Goal: Task Accomplishment & Management: Manage account settings

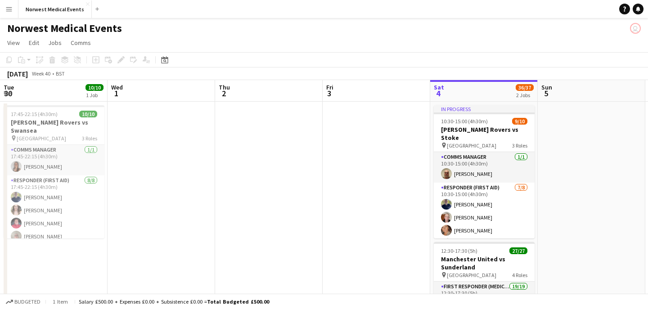
scroll to position [0, 215]
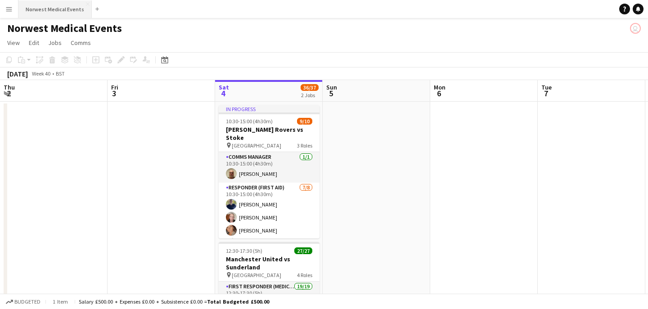
click at [61, 10] on button "Norwest Medical Events Close" at bounding box center [54, 9] width 73 height 18
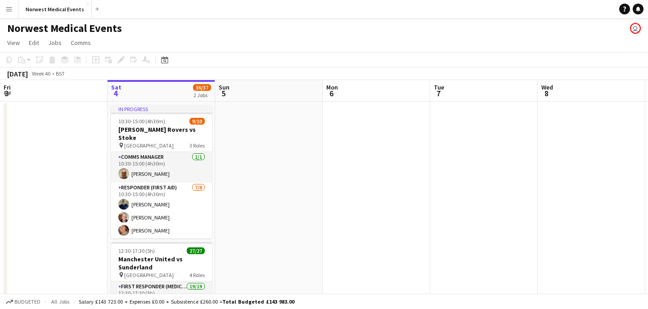
click at [9, 9] on app-icon "Menu" at bounding box center [8, 8] width 7 height 7
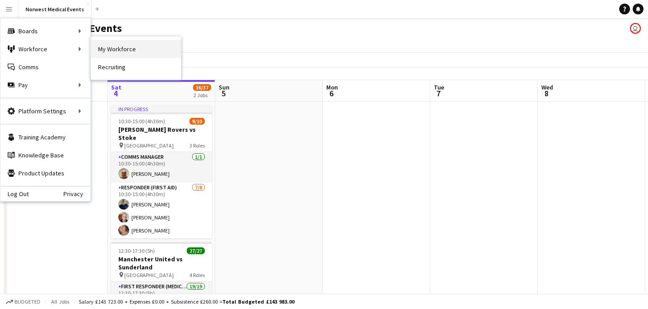
click at [128, 49] on link "My Workforce" at bounding box center [136, 49] width 90 height 18
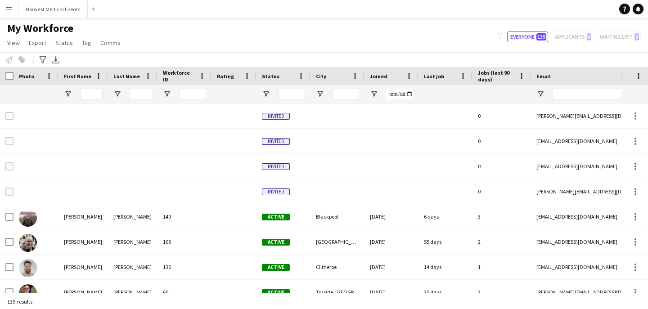
type input "**********"
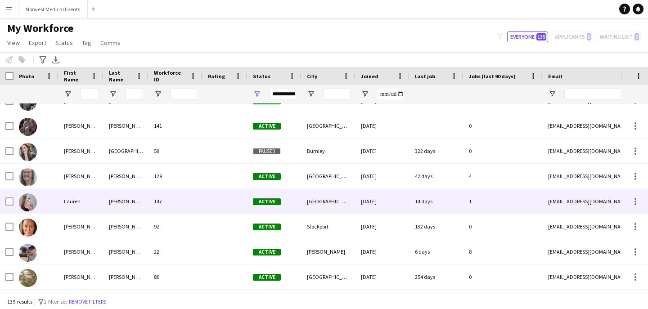
click at [176, 207] on div "147" at bounding box center [176, 201] width 54 height 25
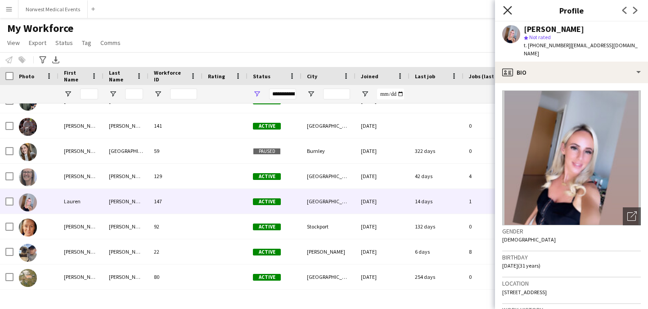
click at [509, 10] on icon "Close pop-in" at bounding box center [507, 10] width 9 height 9
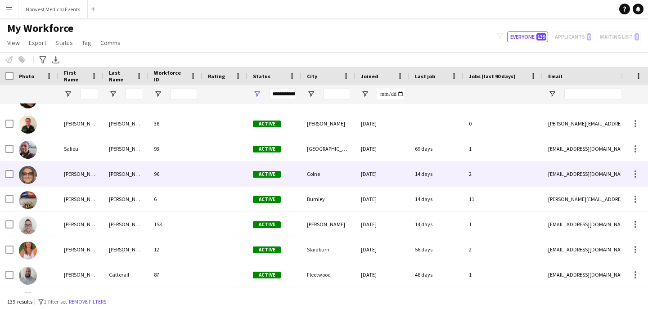
scroll to position [2941, 0]
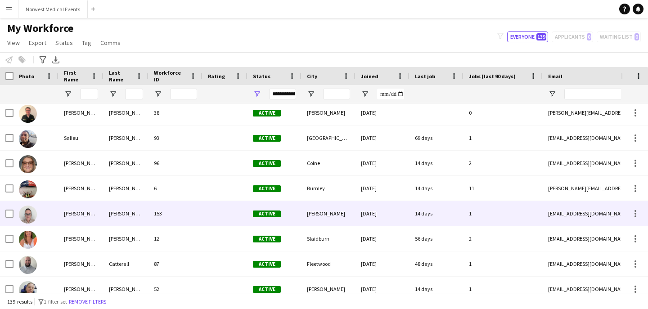
click at [135, 219] on div "[PERSON_NAME]" at bounding box center [126, 213] width 45 height 25
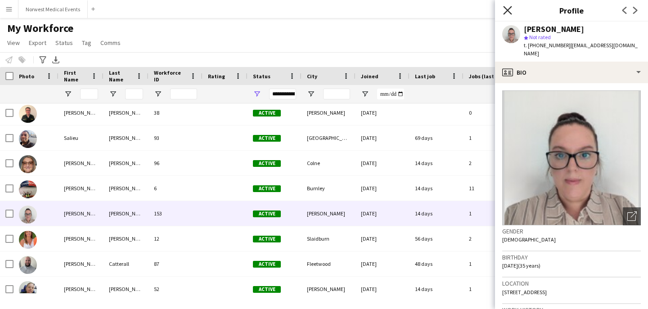
click at [509, 10] on icon "Close pop-in" at bounding box center [507, 10] width 9 height 9
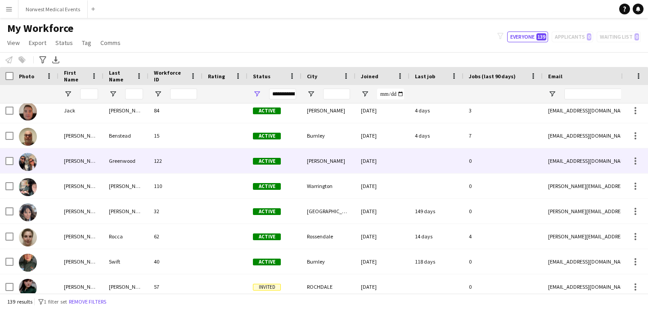
scroll to position [1230, 0]
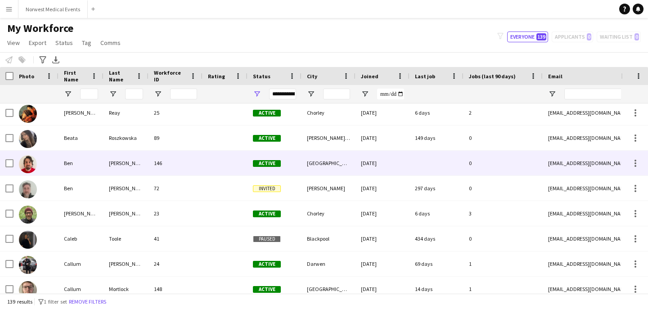
click at [179, 158] on div "146" at bounding box center [176, 163] width 54 height 25
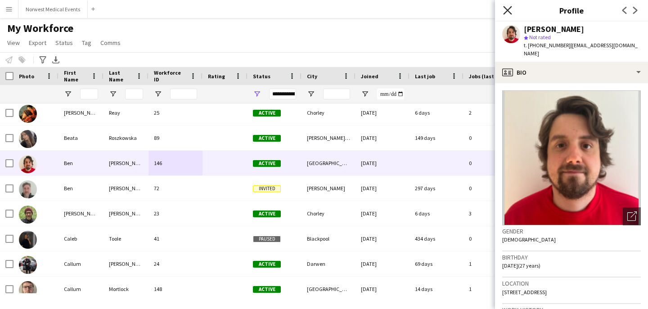
click at [507, 12] on icon at bounding box center [507, 10] width 9 height 9
